Goal: Task Accomplishment & Management: Manage account settings

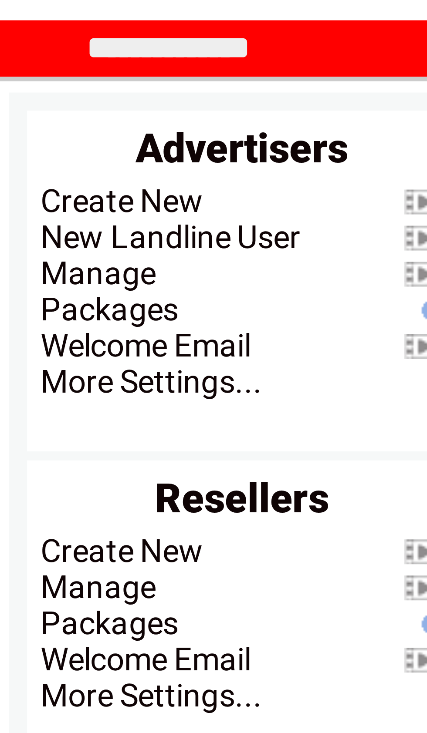
click at [42, 100] on link "Manage" at bounding box center [53, 103] width 22 height 7
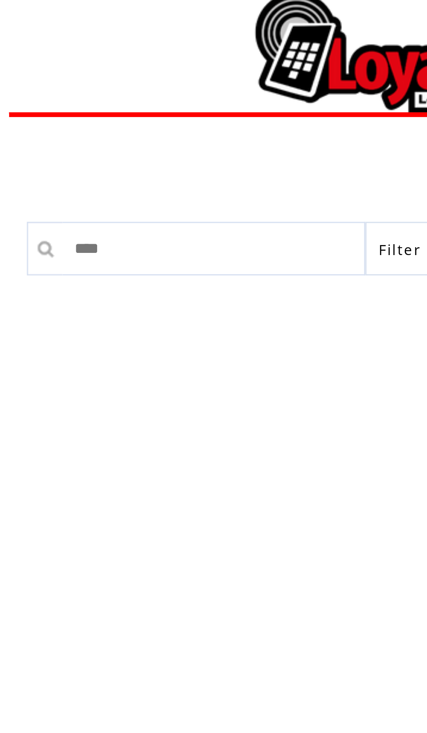
type input "*****"
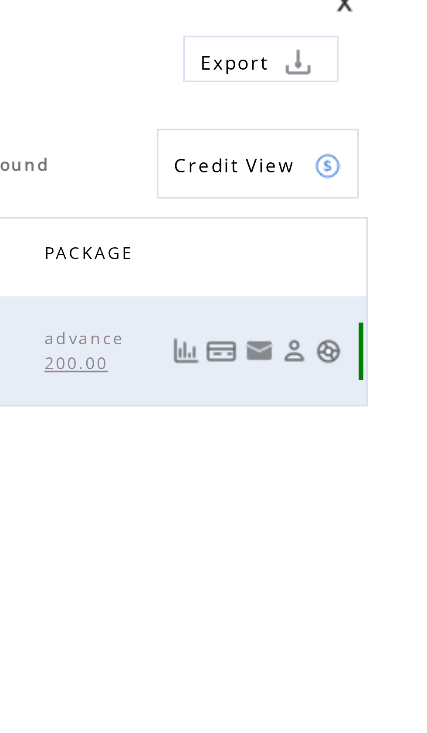
click at [350, 149] on link at bounding box center [354, 152] width 9 height 7
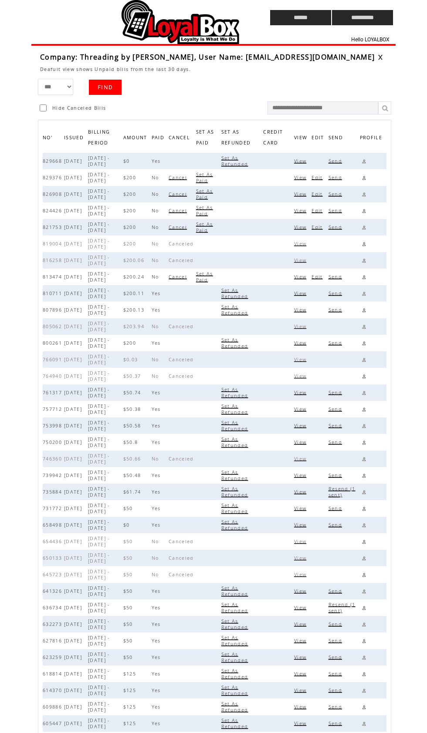
scroll to position [95, 64]
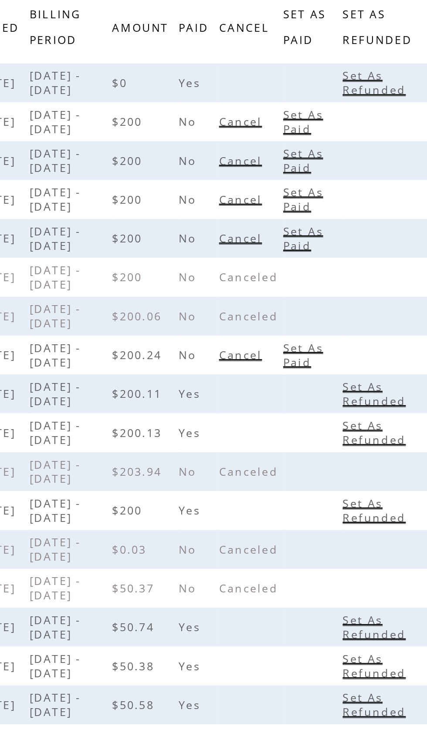
click at [196, 223] on td at bounding box center [208, 214] width 25 height 17
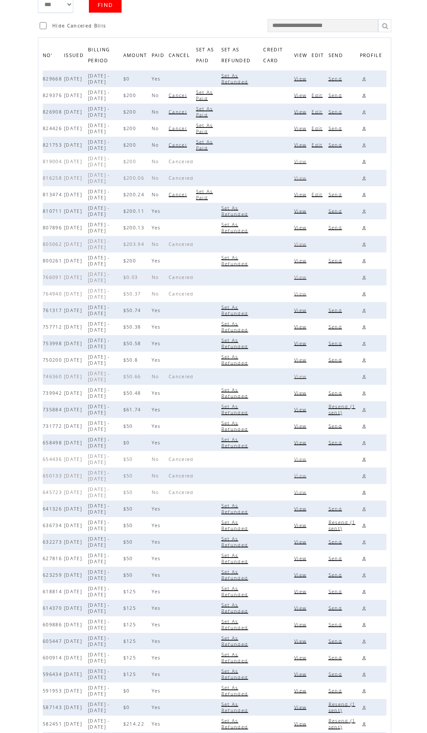
scroll to position [0, 0]
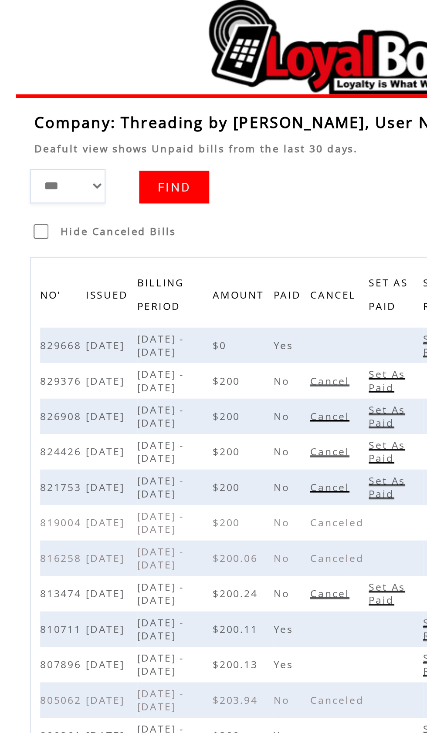
click at [135, 22] on td at bounding box center [134, 17] width 206 height 35
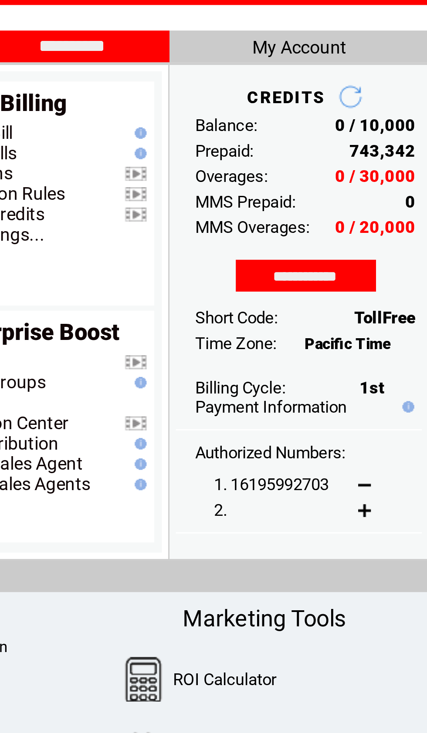
click at [215, 107] on td "Commission Rules" at bounding box center [248, 110] width 67 height 7
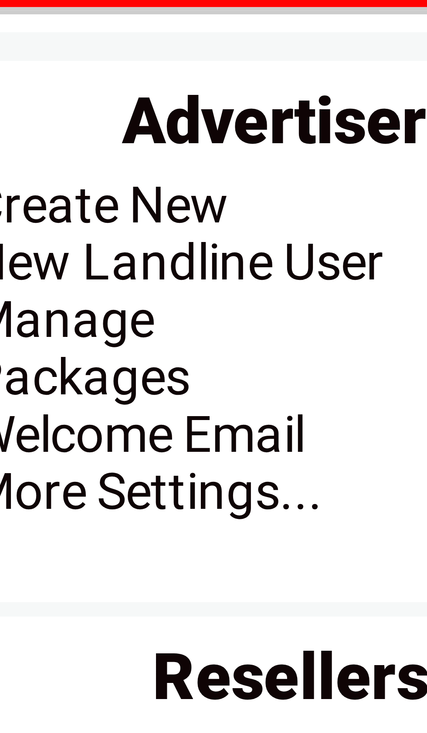
click at [42, 100] on link "Manage" at bounding box center [53, 103] width 22 height 7
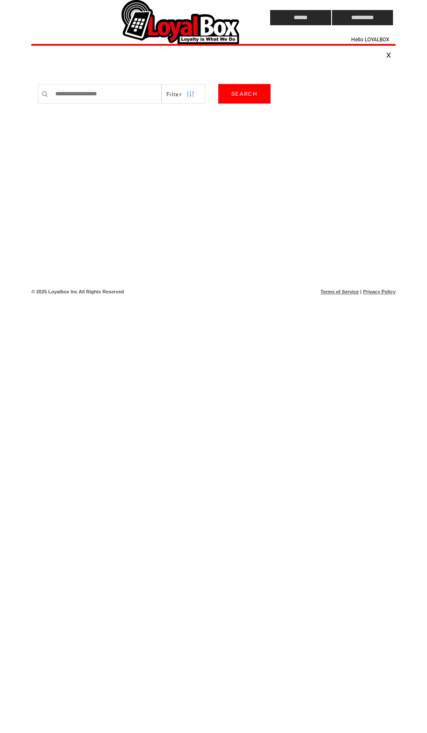
click at [66, 92] on input "text" at bounding box center [106, 94] width 111 height 20
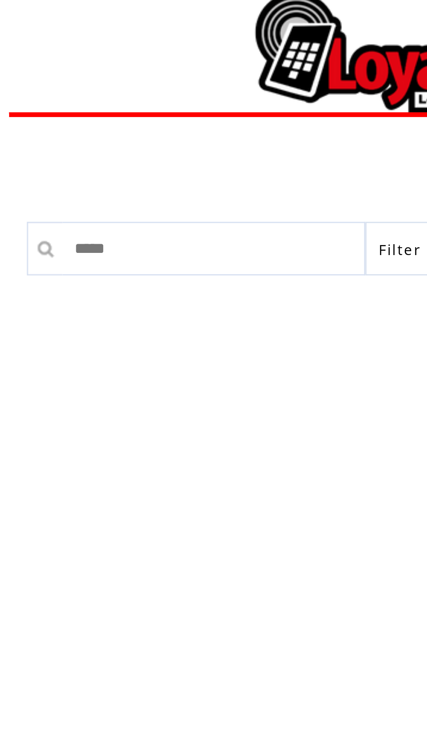
type input "*****"
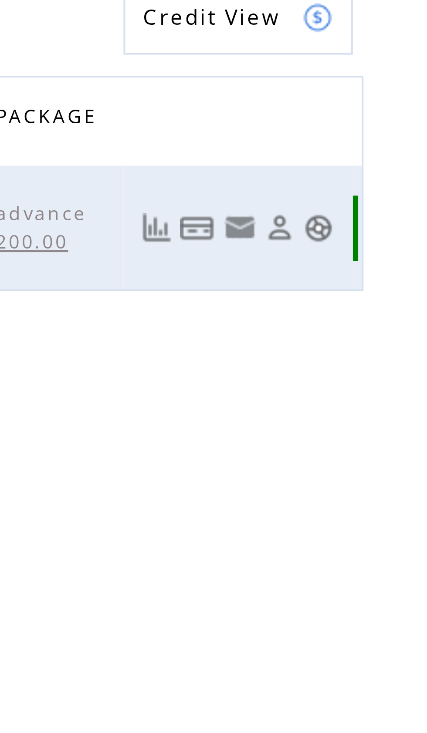
click at [380, 149] on link at bounding box center [383, 152] width 7 height 7
